Goal: Information Seeking & Learning: Learn about a topic

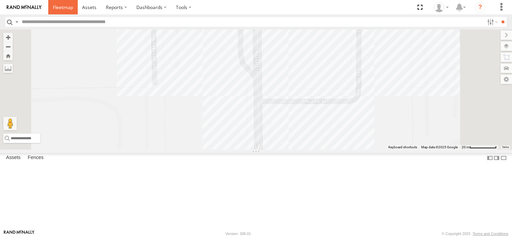
click at [66, 8] on span at bounding box center [63, 7] width 20 height 6
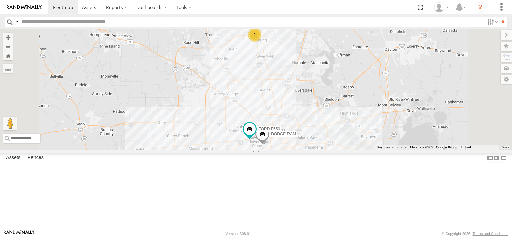
click at [262, 42] on div "2" at bounding box center [254, 34] width 13 height 13
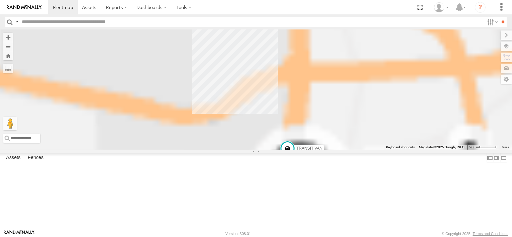
click at [339, 74] on div "FORD F550 DODGE RAM ISUZU TRANSIT VAN" at bounding box center [256, 90] width 512 height 120
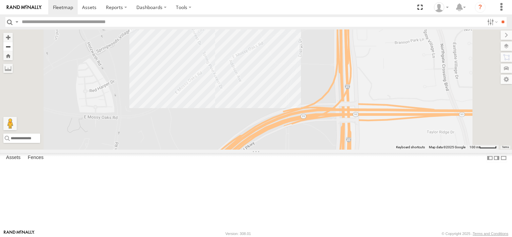
click at [13, 47] on button "Zoom out" at bounding box center [7, 46] width 9 height 9
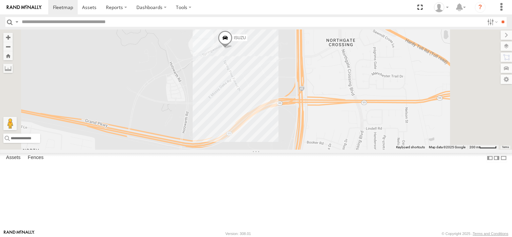
click at [233, 49] on span at bounding box center [225, 40] width 15 height 18
click at [311, 90] on div "ISUZU" at bounding box center [512, 90] width 512 height 0
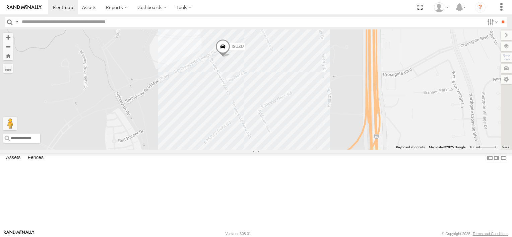
click at [230, 57] on span at bounding box center [223, 48] width 15 height 18
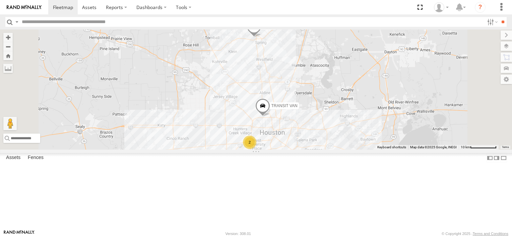
click at [262, 37] on span at bounding box center [254, 28] width 15 height 18
click at [251, 19] on link at bounding box center [242, 15] width 17 height 6
click at [263, 30] on label at bounding box center [256, 27] width 13 height 5
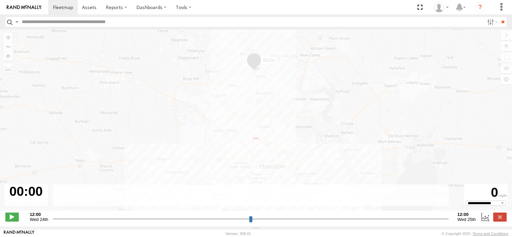
type input "**********"
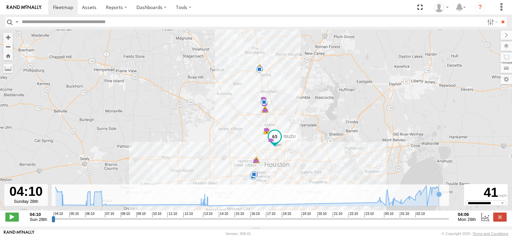
click at [440, 207] on rect at bounding box center [251, 196] width 398 height 22
click at [447, 207] on rect at bounding box center [251, 196] width 398 height 22
click at [442, 200] on icon at bounding box center [247, 196] width 391 height 20
click at [446, 206] on rect at bounding box center [251, 196] width 398 height 22
click at [261, 60] on span at bounding box center [260, 58] width 12 height 12
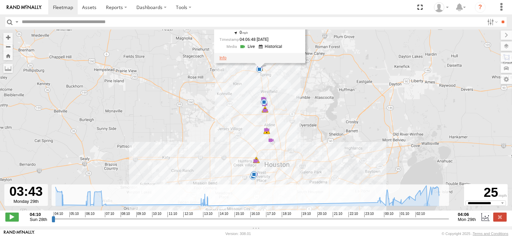
click at [226, 61] on link at bounding box center [223, 58] width 7 height 5
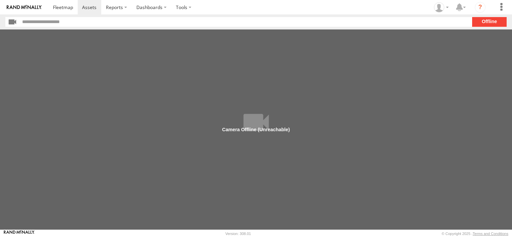
click at [255, 127] on main at bounding box center [256, 130] width 512 height 200
click at [206, 125] on main at bounding box center [256, 130] width 512 height 200
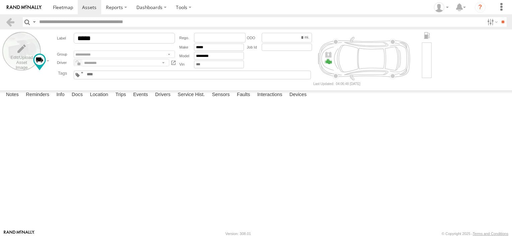
click at [23, 52] on label at bounding box center [21, 51] width 39 height 39
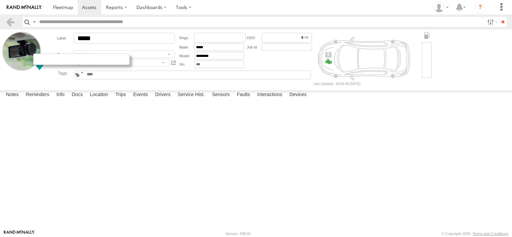
click at [39, 59] on div at bounding box center [81, 59] width 97 height 11
click at [267, 100] on label "Interactions" at bounding box center [270, 95] width 32 height 9
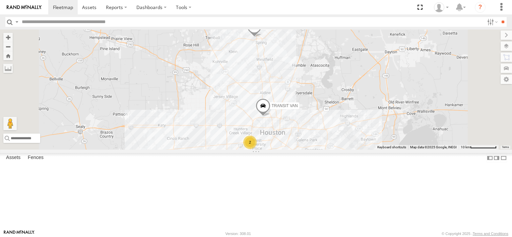
click at [262, 37] on span at bounding box center [254, 28] width 15 height 18
click at [251, 19] on link at bounding box center [242, 15] width 17 height 6
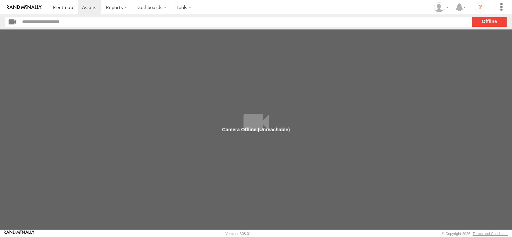
click at [486, 22] on section "**" at bounding box center [256, 22] width 502 height 10
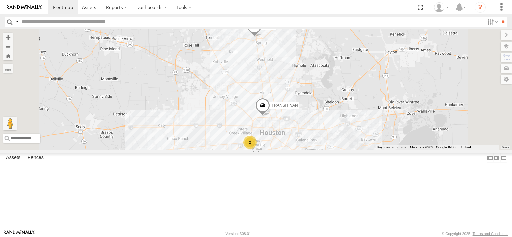
click at [0, 0] on div "ISUZU" at bounding box center [0, 0] width 0 height 0
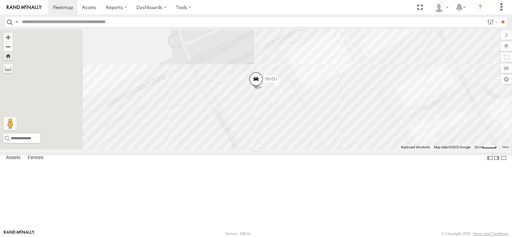
click at [264, 90] on span at bounding box center [256, 80] width 15 height 18
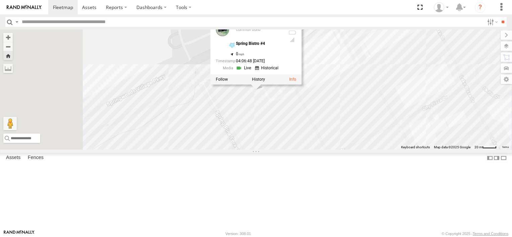
click at [296, 28] on div at bounding box center [292, 25] width 8 height 5
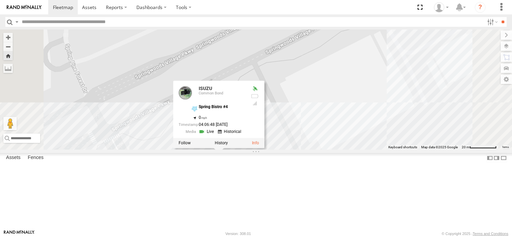
click at [259, 92] on div at bounding box center [255, 88] width 8 height 5
click at [216, 135] on link at bounding box center [207, 131] width 17 height 6
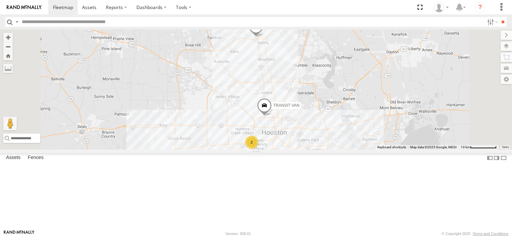
click at [258, 149] on div "2" at bounding box center [251, 142] width 13 height 13
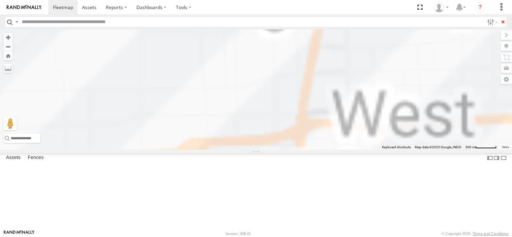
click at [338, 150] on div "ISUZU TRANSIT VAN" at bounding box center [256, 90] width 512 height 120
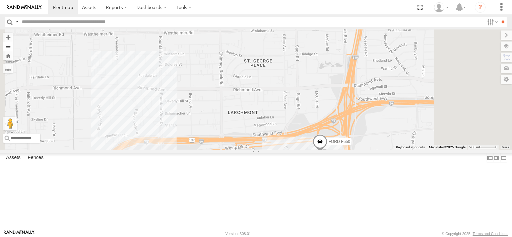
click at [13, 46] on button "Zoom out" at bounding box center [7, 46] width 9 height 9
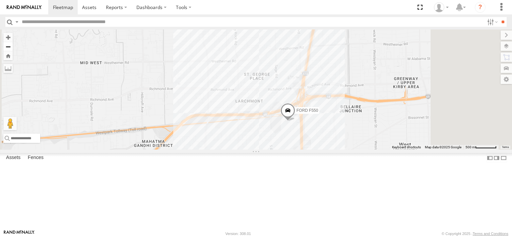
click at [13, 46] on button "Zoom out" at bounding box center [7, 46] width 9 height 9
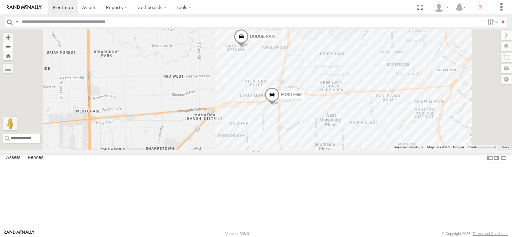
click at [13, 46] on button "Zoom out" at bounding box center [7, 46] width 9 height 9
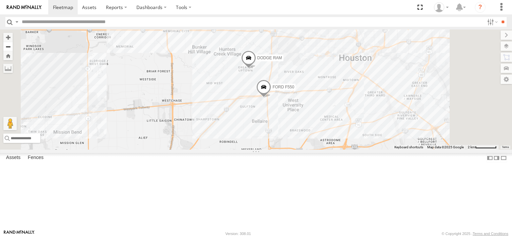
click at [13, 46] on button "Zoom out" at bounding box center [7, 46] width 9 height 9
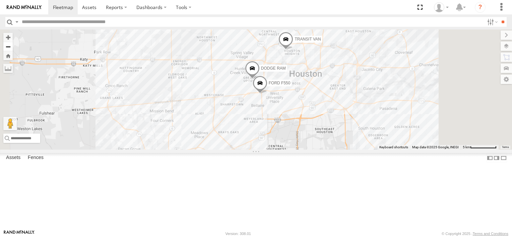
click at [13, 48] on button "Zoom out" at bounding box center [7, 46] width 9 height 9
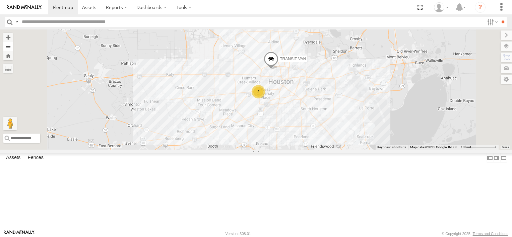
click at [13, 48] on button "Zoom out" at bounding box center [7, 46] width 9 height 9
